Goal: Transaction & Acquisition: Purchase product/service

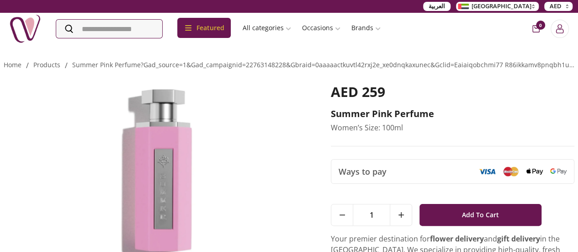
click at [471, 34] on div "Featured Accessories Cake Flower Kids All categories musk&bakhoor Healthy Home …" at bounding box center [289, 29] width 578 height 32
click at [554, 142] on div "AED 259 Summer Pink Perfume Women’s Size: 100ml" at bounding box center [452, 115] width 243 height 63
click at [223, 171] on img at bounding box center [157, 171] width 306 height 175
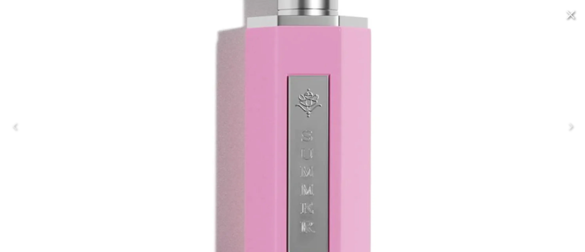
click at [566, 12] on icon "Close" at bounding box center [570, 14] width 15 height 15
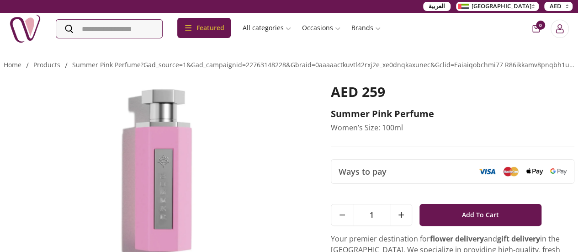
click at [252, 96] on img at bounding box center [157, 171] width 306 height 175
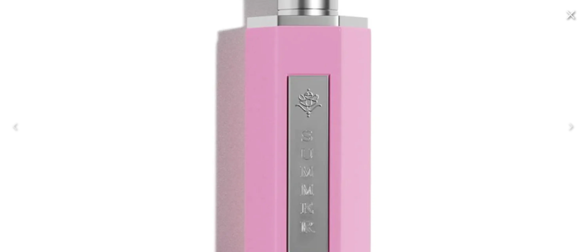
click at [568, 17] on icon "Close" at bounding box center [570, 15] width 9 height 9
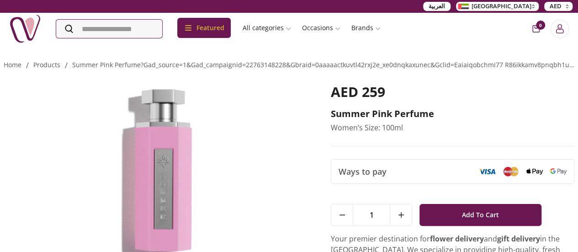
click at [542, 88] on div "AED 259" at bounding box center [452, 96] width 243 height 24
